Goal: Task Accomplishment & Management: Use online tool/utility

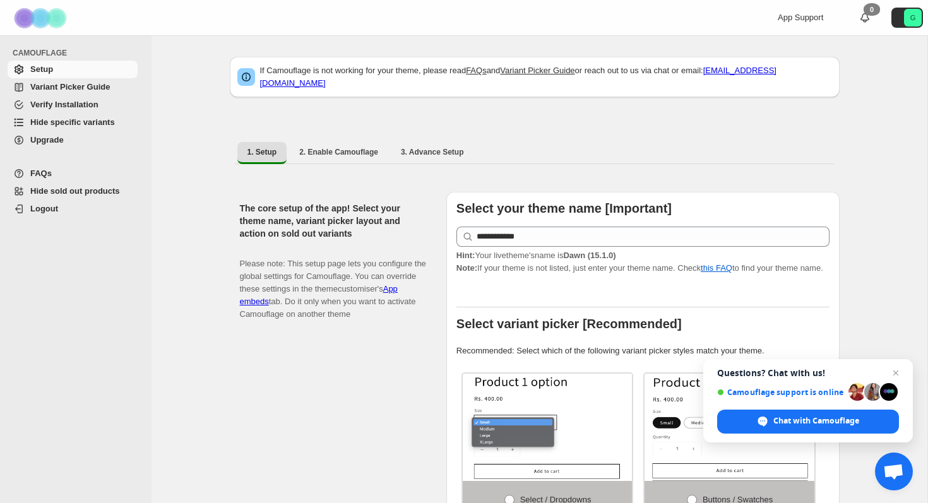
click at [83, 119] on span "Hide specific variants" at bounding box center [72, 121] width 85 height 9
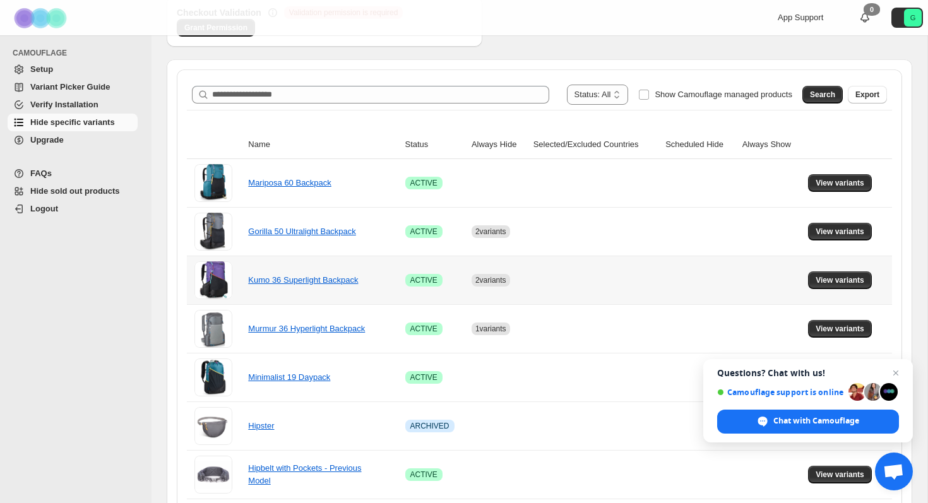
scroll to position [210, 0]
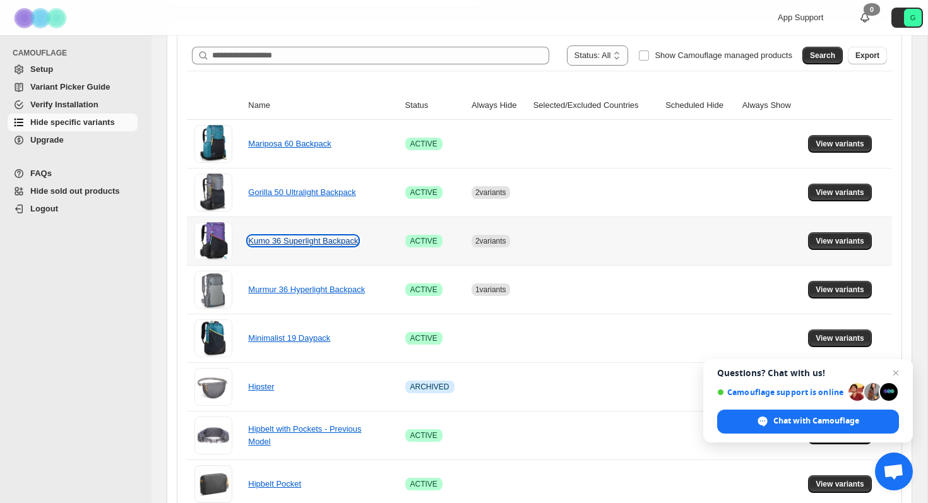
click at [341, 239] on link "Kumo 36 Superlight Backpack" at bounding box center [303, 240] width 110 height 9
click at [850, 244] on span "View variants" at bounding box center [840, 241] width 49 height 10
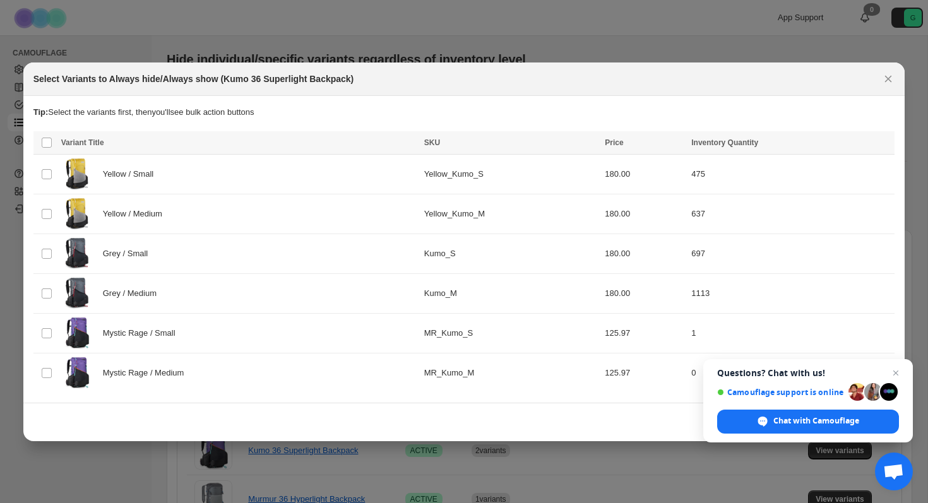
scroll to position [0, 0]
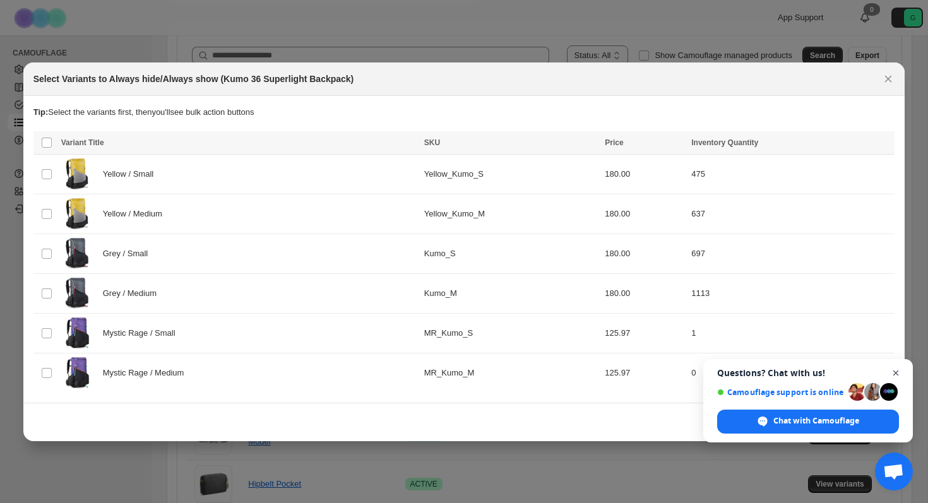
click at [902, 374] on span "Close chat" at bounding box center [896, 374] width 16 height 16
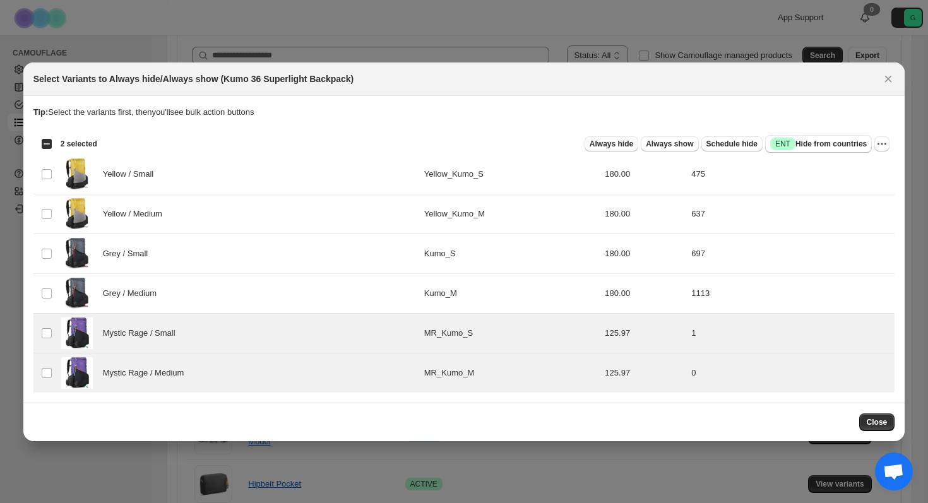
click at [607, 149] on button "Always hide" at bounding box center [612, 143] width 54 height 15
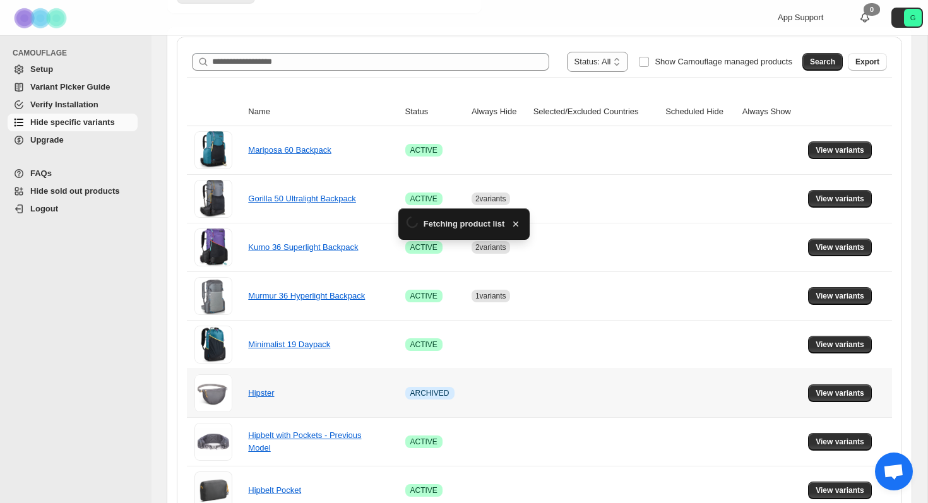
scroll to position [210, 0]
